Goal: Information Seeking & Learning: Understand process/instructions

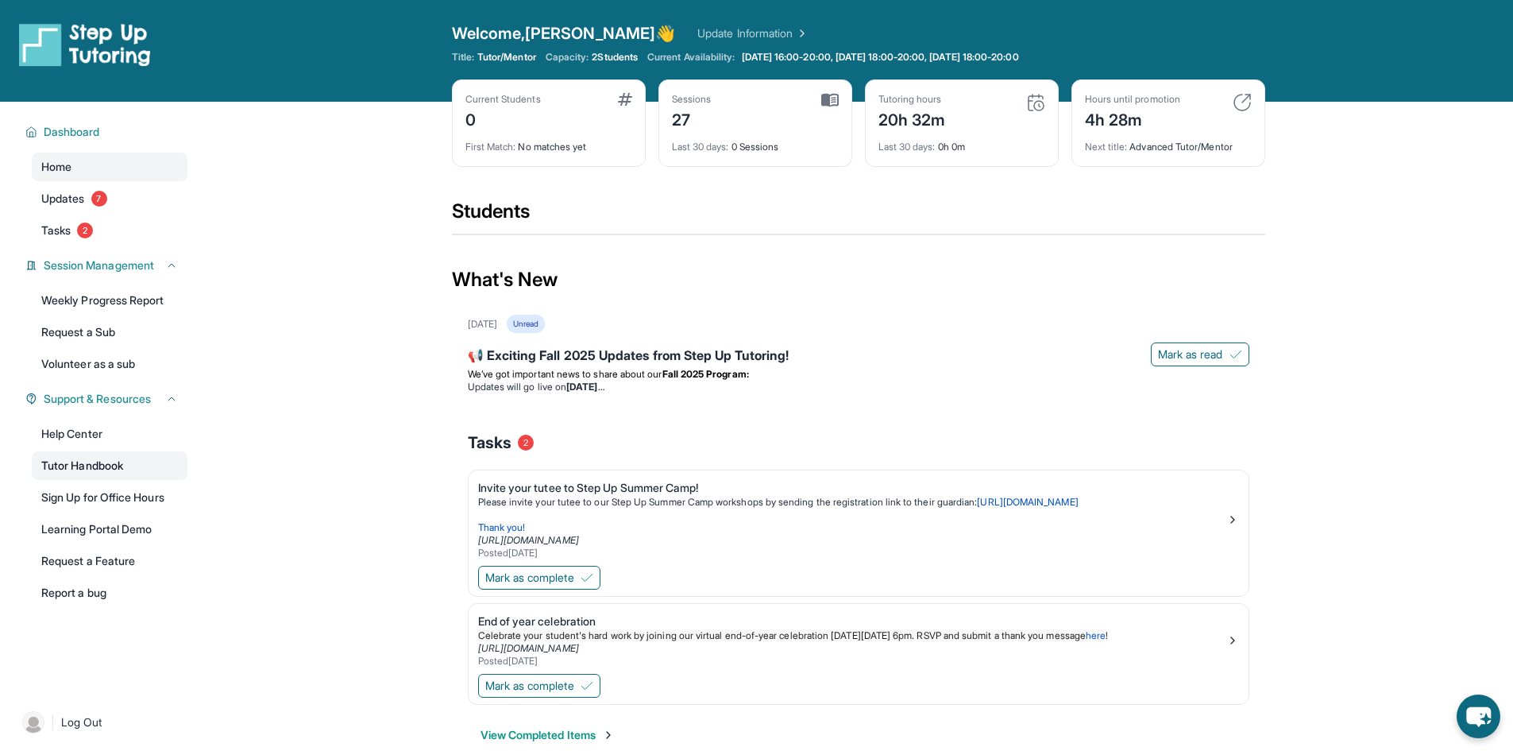
click at [142, 465] on link "Tutor Handbook" at bounding box center [110, 465] width 156 height 29
click at [96, 270] on span "Session Management" at bounding box center [99, 265] width 110 height 16
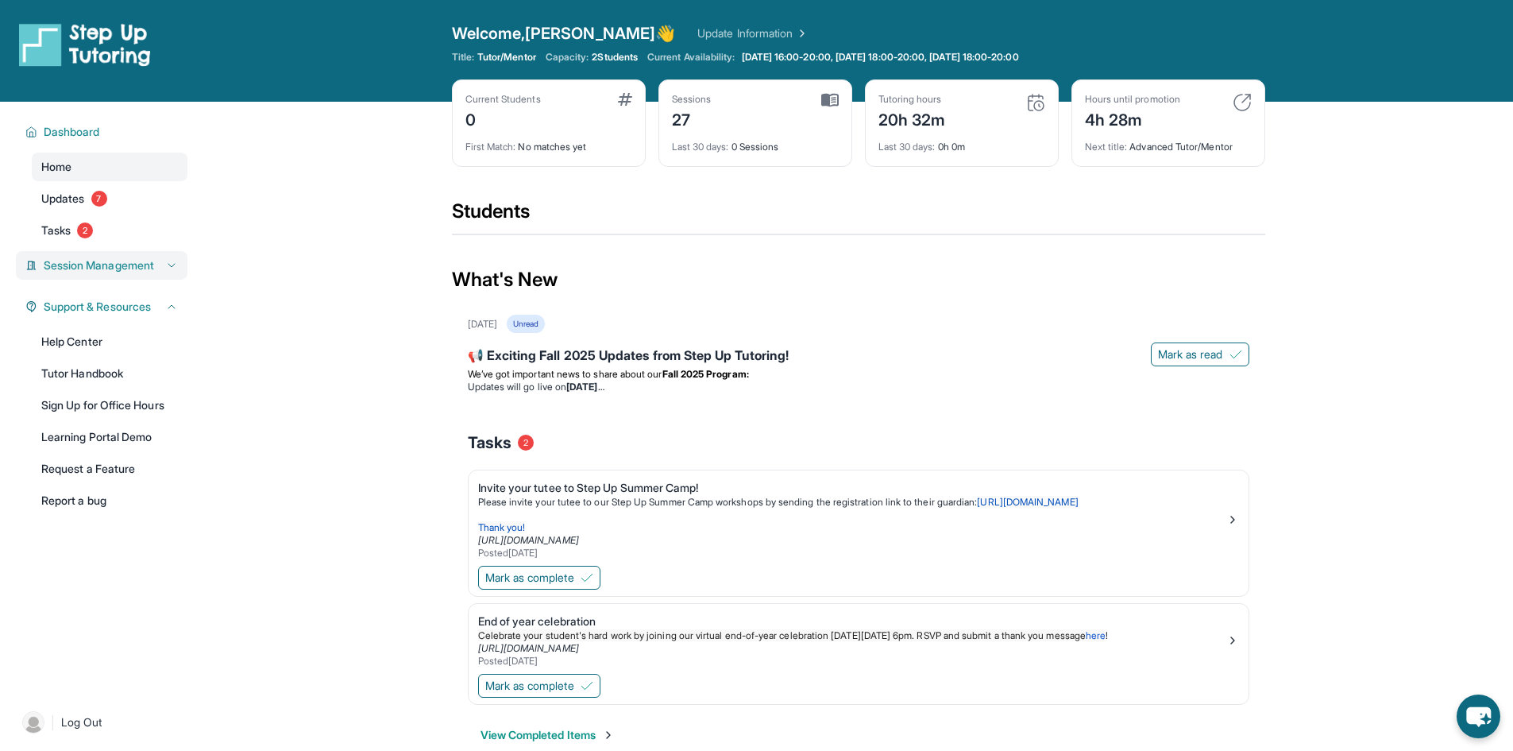
click at [96, 270] on span "Session Management" at bounding box center [99, 265] width 110 height 16
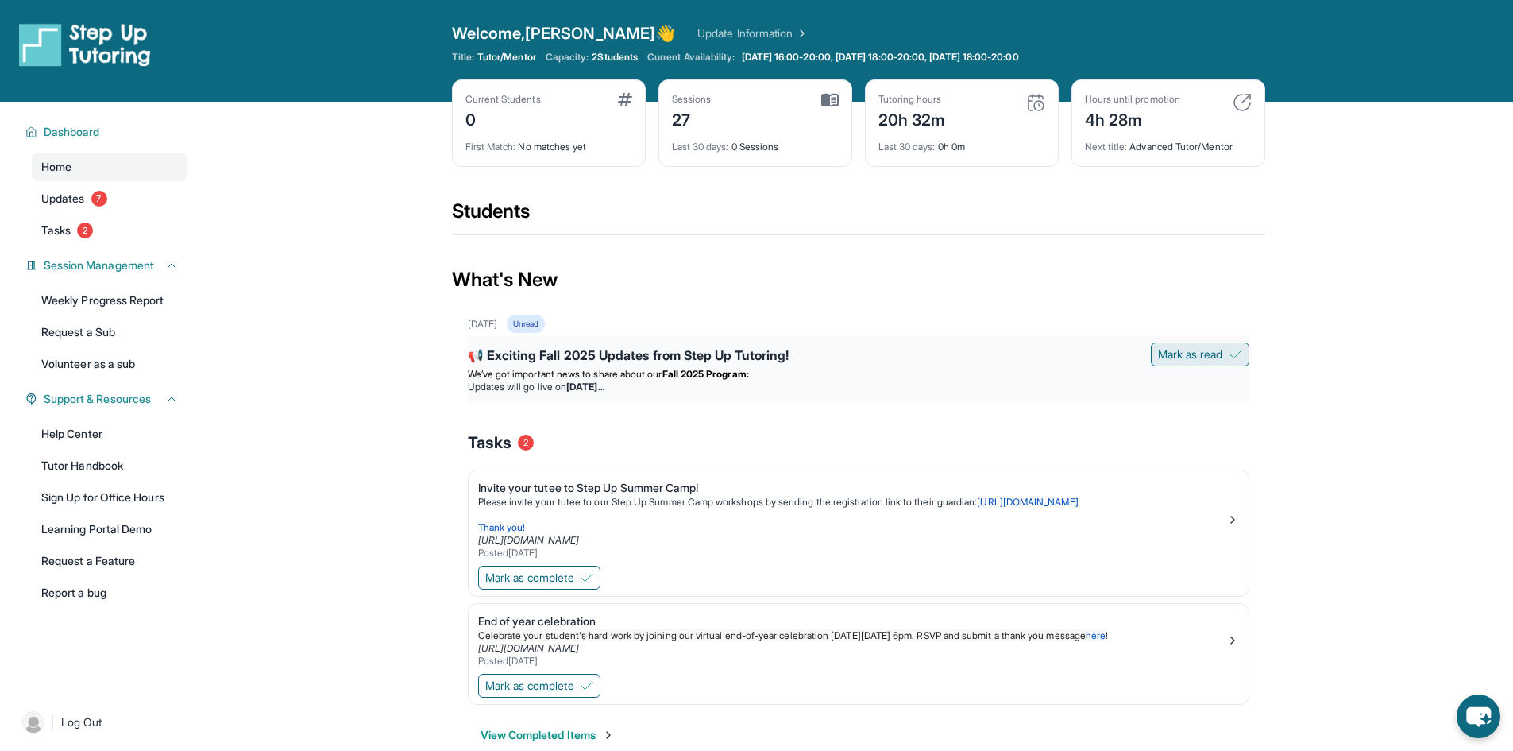
click at [1181, 352] on span "Mark as read" at bounding box center [1190, 354] width 65 height 16
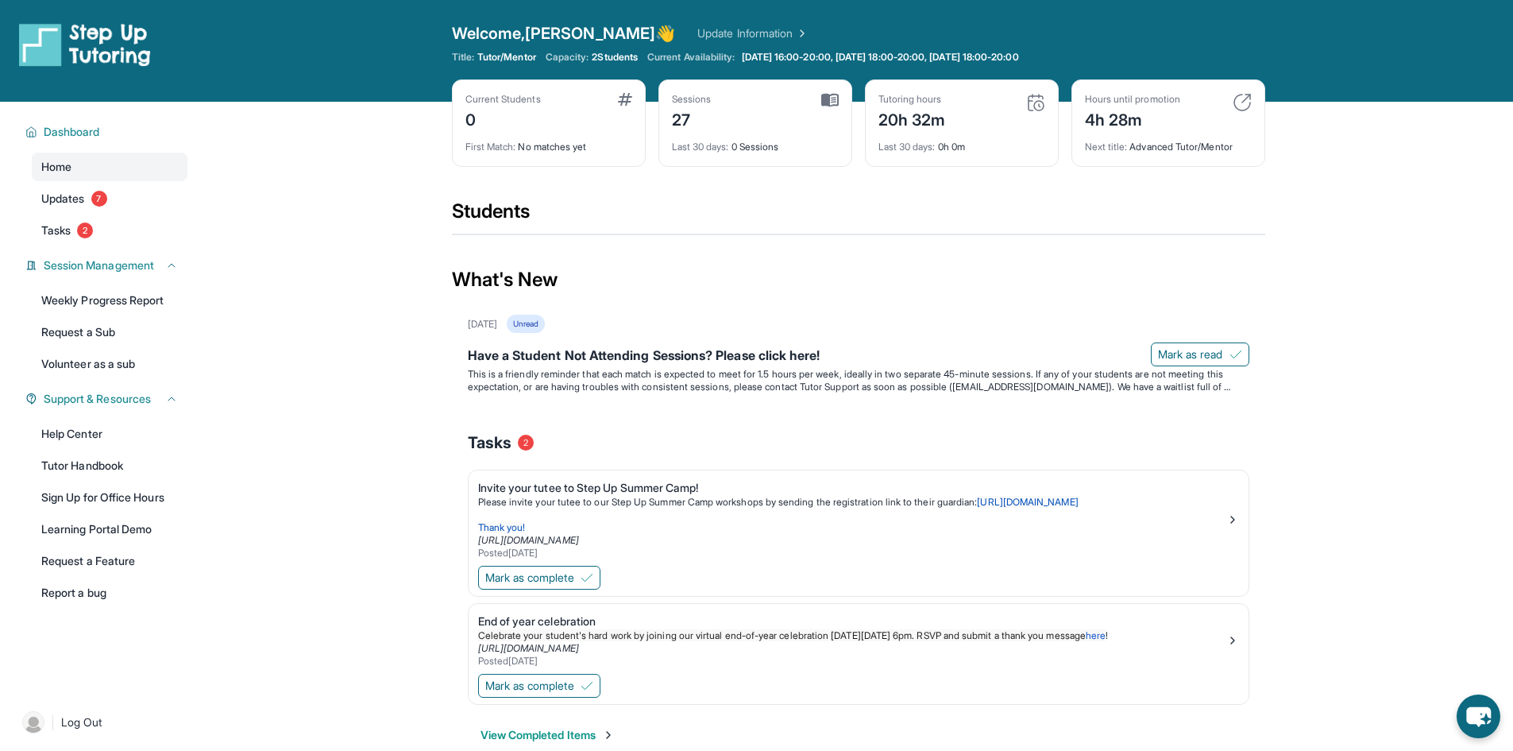
click at [1181, 352] on span "Mark as read" at bounding box center [1190, 354] width 65 height 16
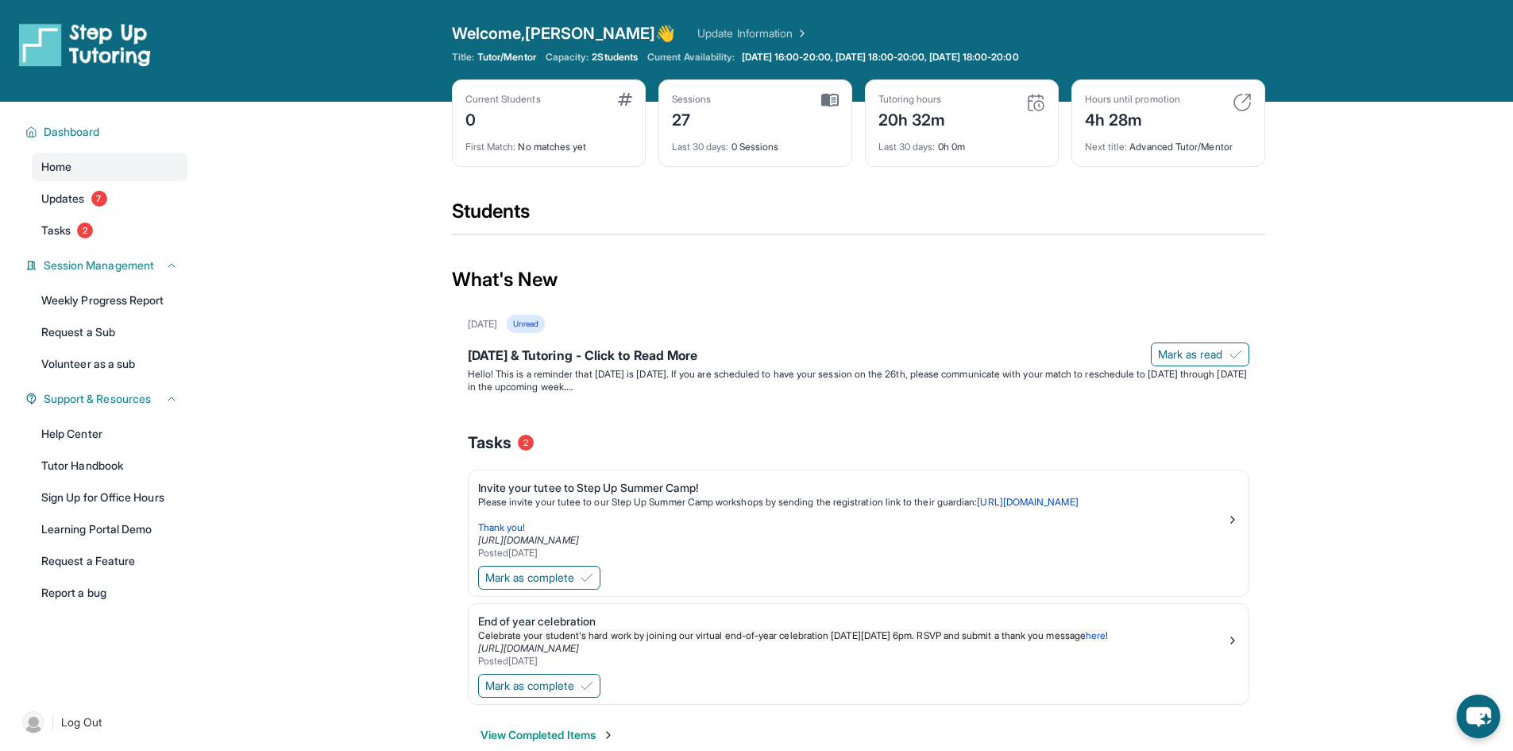
click at [1179, 352] on span "Mark as read" at bounding box center [1190, 354] width 65 height 16
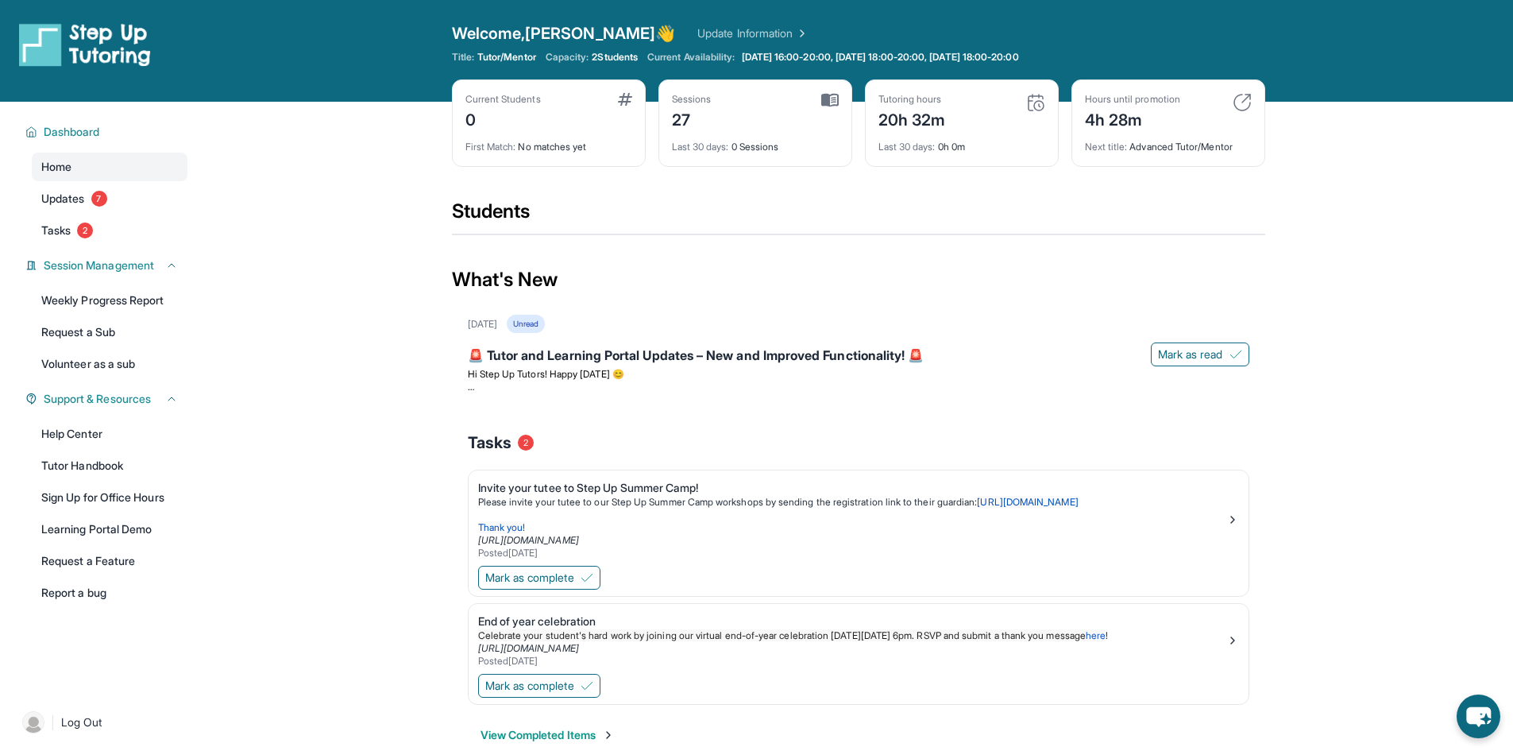
click at [1179, 352] on span "Mark as read" at bounding box center [1190, 354] width 65 height 16
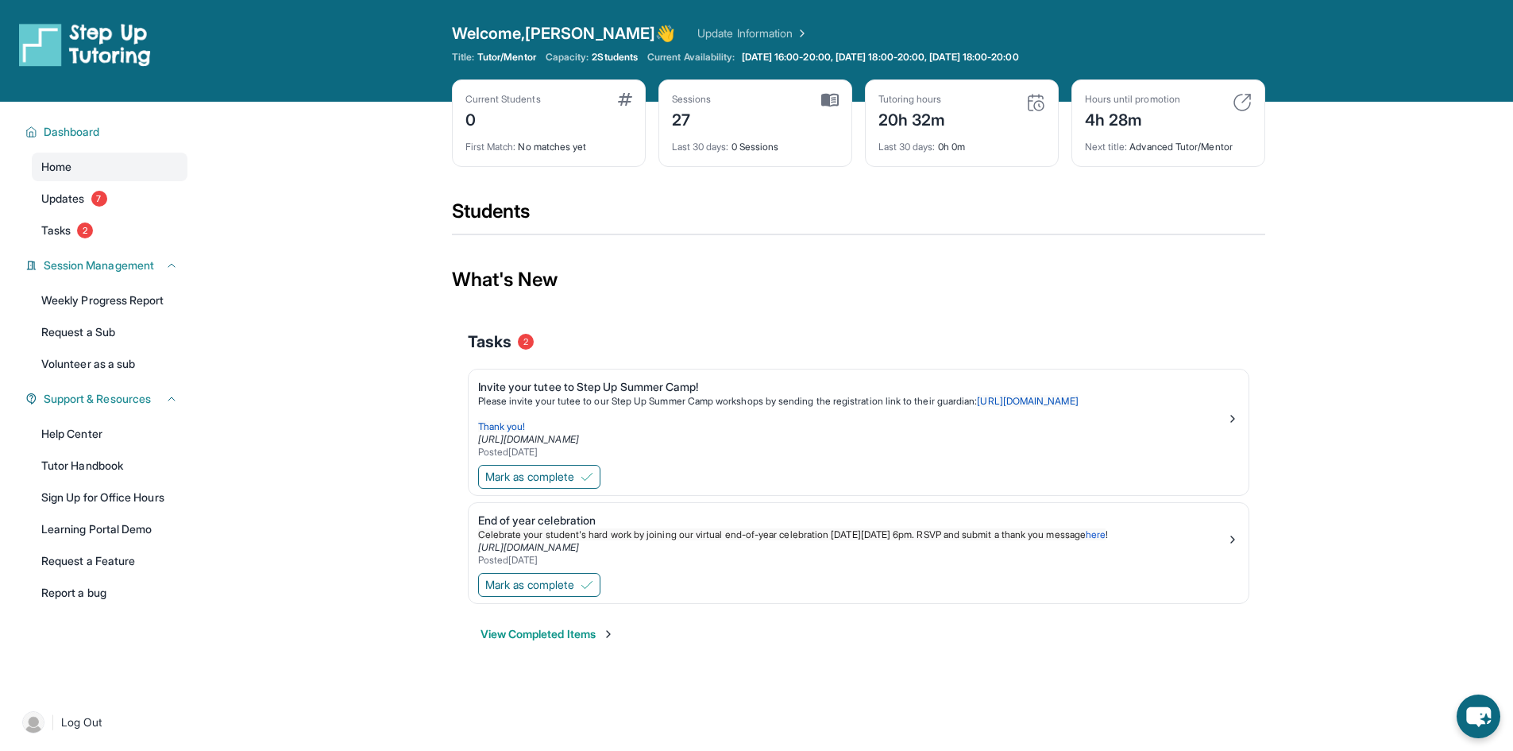
click at [863, 293] on div "What's New" at bounding box center [858, 280] width 813 height 70
click at [574, 473] on span "Mark as complete" at bounding box center [529, 477] width 89 height 16
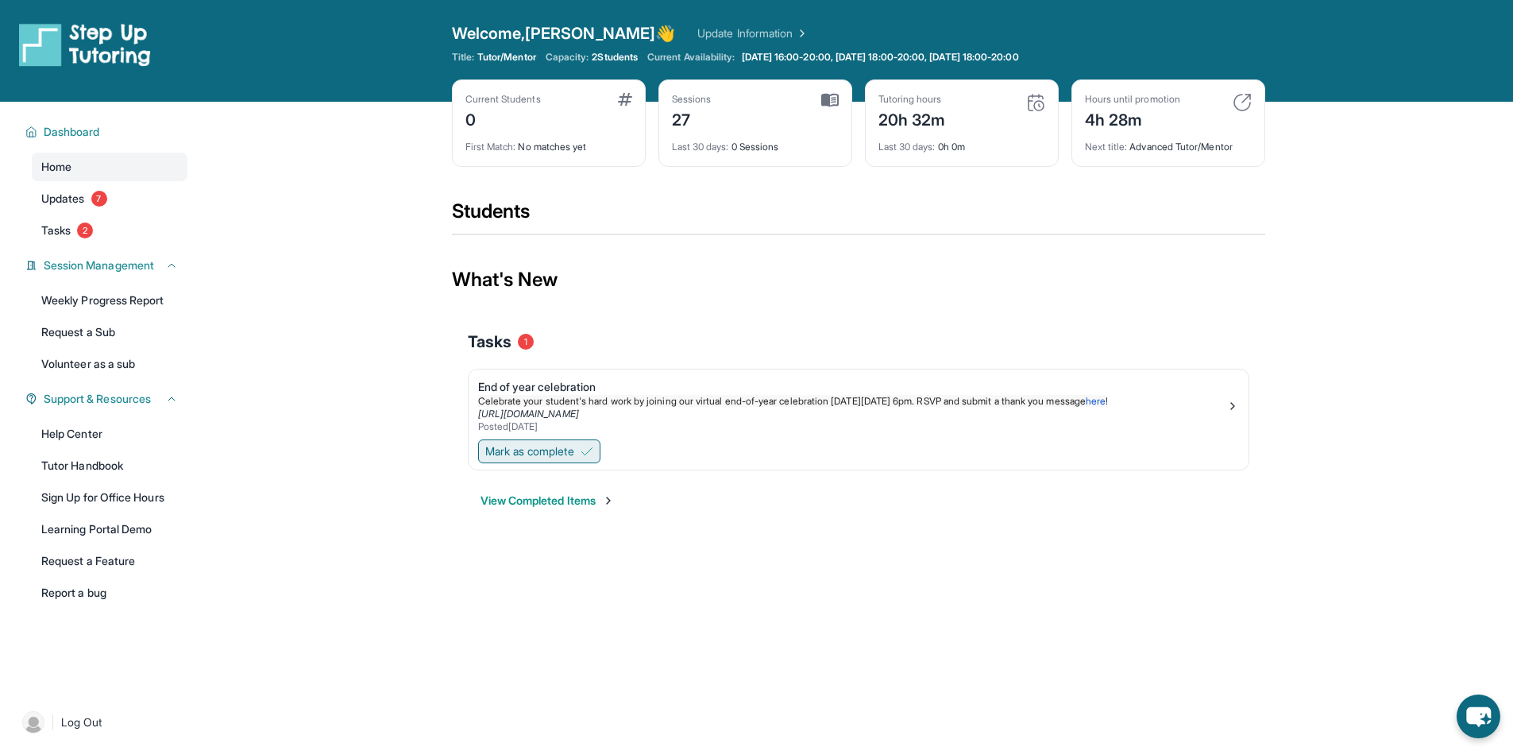
click at [546, 448] on span "Mark as complete" at bounding box center [529, 451] width 89 height 16
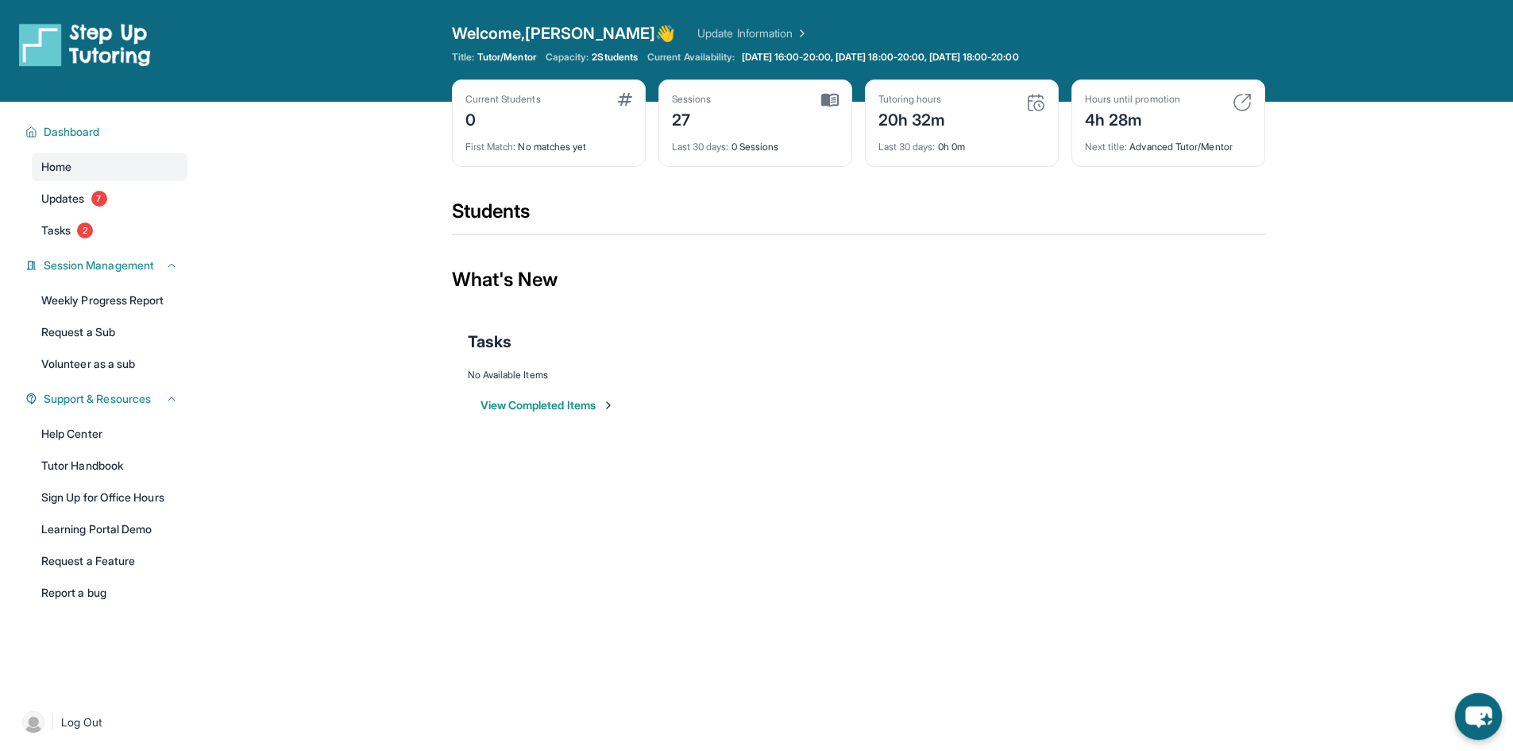
click at [1477, 706] on icon "chat-button" at bounding box center [1478, 716] width 47 height 47
